Goal: Task Accomplishment & Management: Manage account settings

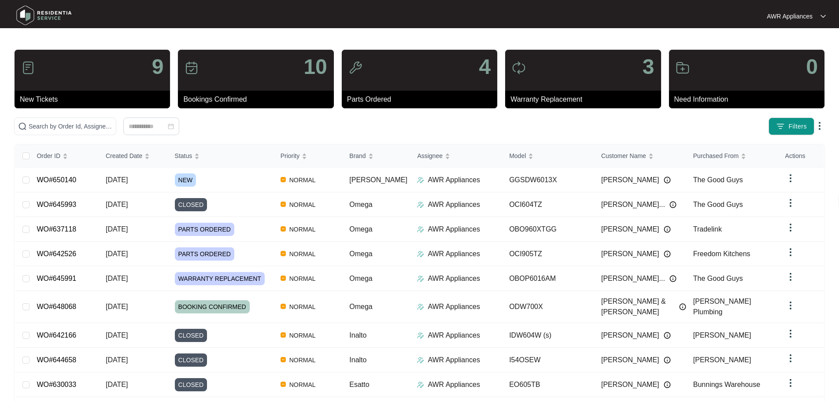
click at [22, 14] on img at bounding box center [44, 15] width 62 height 26
click at [128, 182] on span "[DATE]" at bounding box center [117, 179] width 22 height 7
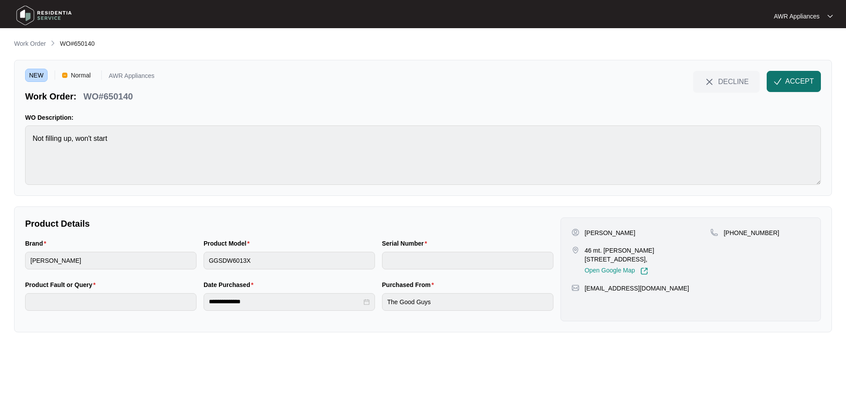
click at [795, 76] on button "ACCEPT" at bounding box center [794, 81] width 54 height 21
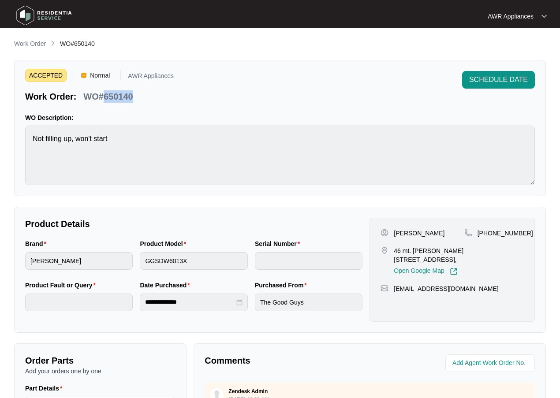
drag, startPoint x: 103, startPoint y: 96, endPoint x: 131, endPoint y: 94, distance: 28.3
click at [131, 94] on p "WO#650140" at bounding box center [107, 96] width 49 height 12
copy p "650140"
drag, startPoint x: 392, startPoint y: 289, endPoint x: 464, endPoint y: 289, distance: 71.8
click at [464, 289] on div "[EMAIL_ADDRESS][DOMAIN_NAME]" at bounding box center [451, 288] width 143 height 9
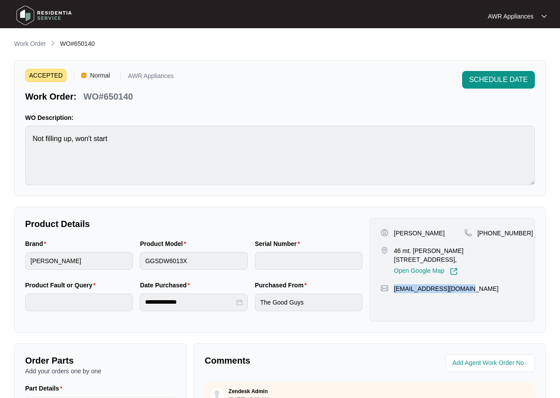
copy p "[EMAIL_ADDRESS][DOMAIN_NAME]"
drag, startPoint x: 487, startPoint y: 230, endPoint x: 519, endPoint y: 230, distance: 32.2
click at [519, 230] on div "[PHONE_NUMBER]" at bounding box center [493, 233] width 59 height 9
copy p "430444443"
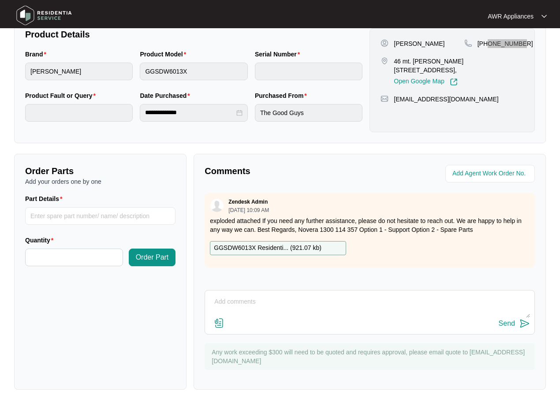
scroll to position [196, 0]
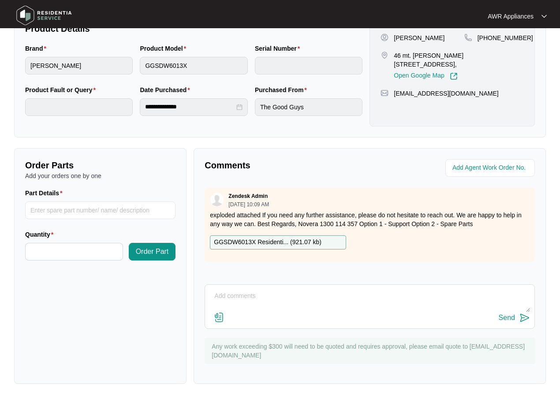
click at [256, 241] on p "GGSDW6013X Residenti... ( 921.07 kb )" at bounding box center [268, 243] width 108 height 10
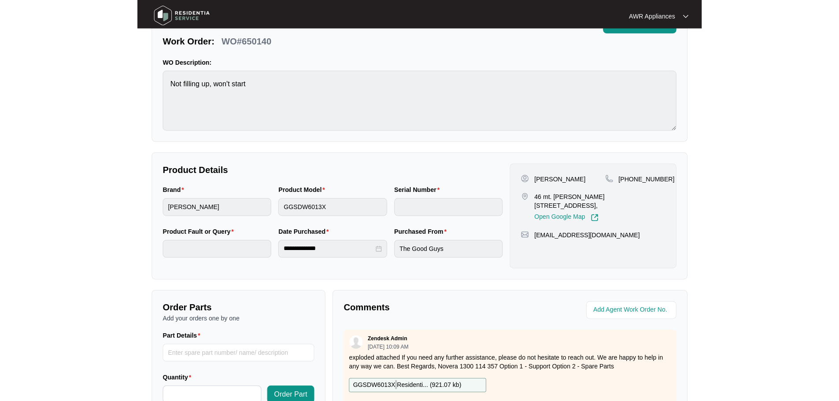
scroll to position [0, 0]
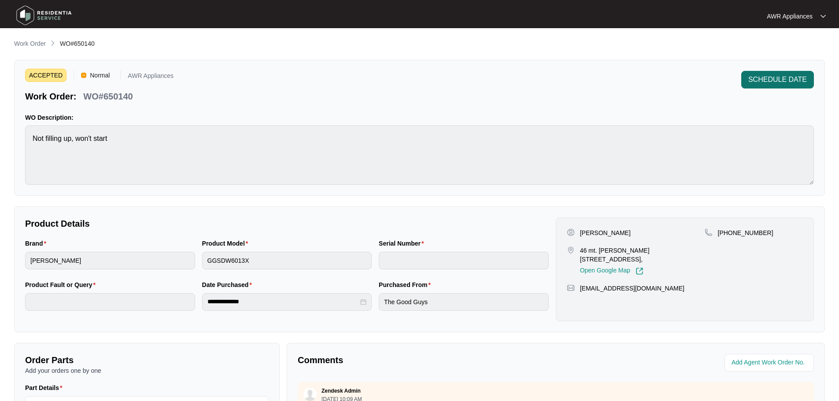
click at [778, 80] on span "SCHEDULE DATE" at bounding box center [778, 79] width 59 height 11
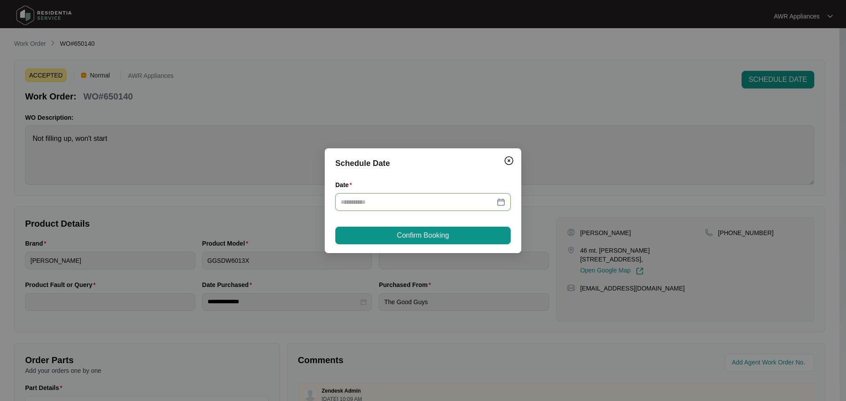
click at [469, 197] on input "Date" at bounding box center [418, 202] width 154 height 10
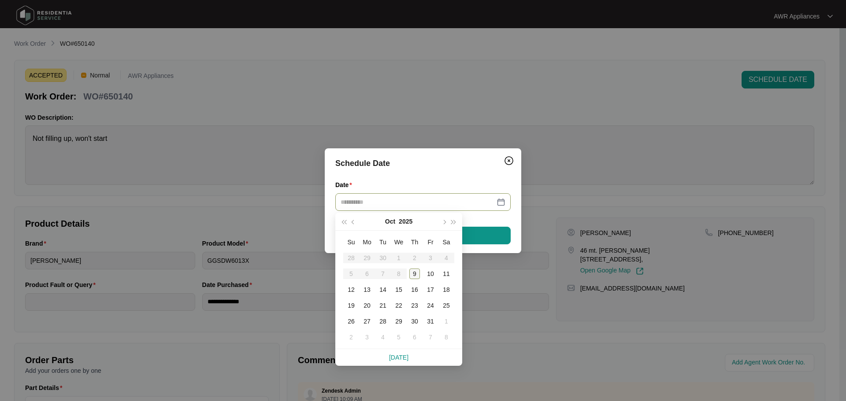
type input "**********"
click at [412, 274] on div "9" at bounding box center [414, 274] width 11 height 11
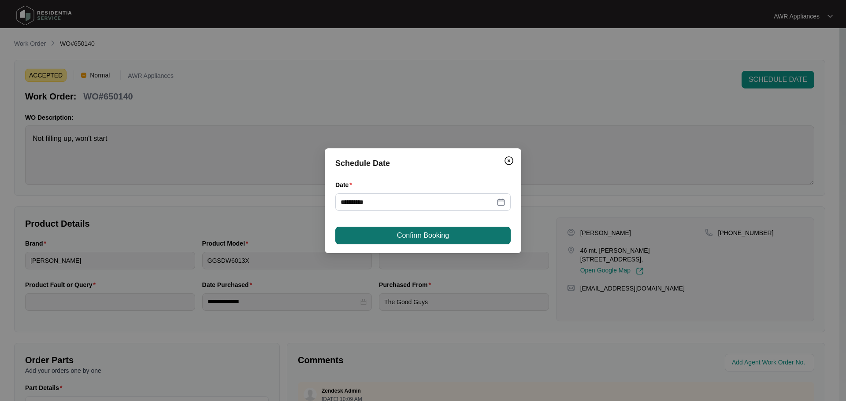
click at [419, 236] on span "Confirm Booking" at bounding box center [423, 235] width 52 height 11
